Goal: Task Accomplishment & Management: Manage account settings

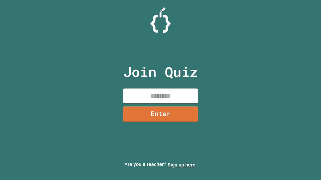
click at [182, 165] on link "Sign up here." at bounding box center [181, 165] width 29 height 6
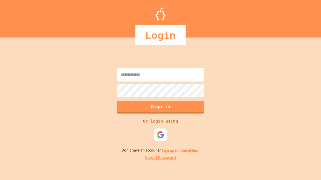
click at [160, 158] on link "Forgot Password" at bounding box center [160, 158] width 31 height 6
